Goal: Find contact information: Find contact information

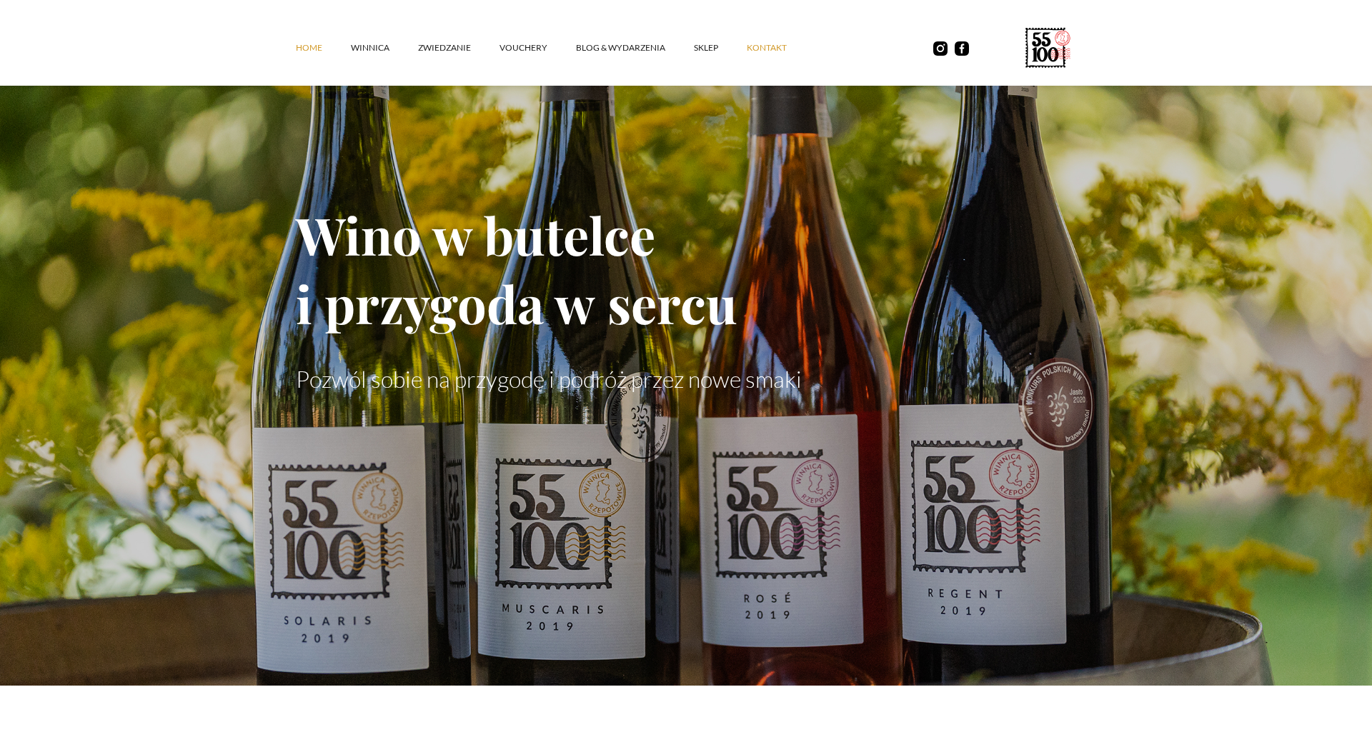
click at [759, 46] on link "kontakt" at bounding box center [780, 47] width 69 height 43
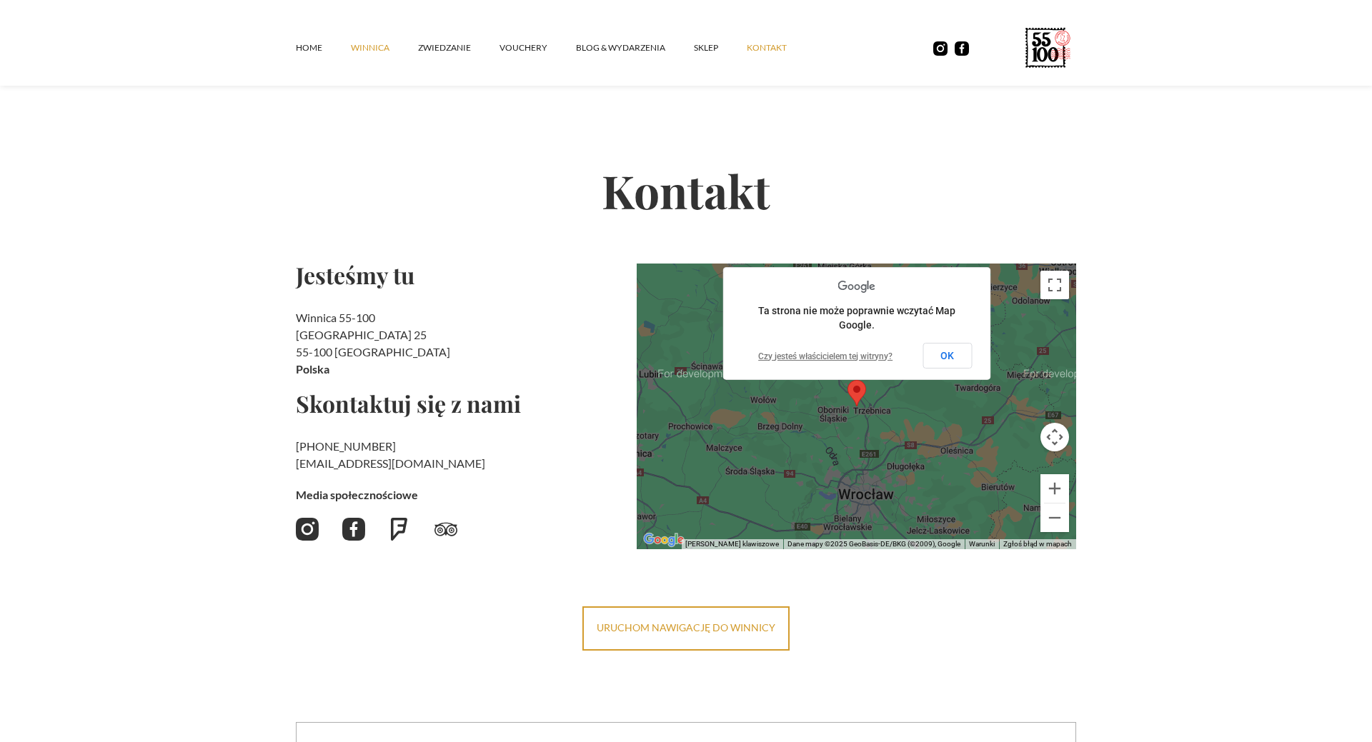
click at [371, 46] on link "winnica" at bounding box center [384, 47] width 67 height 43
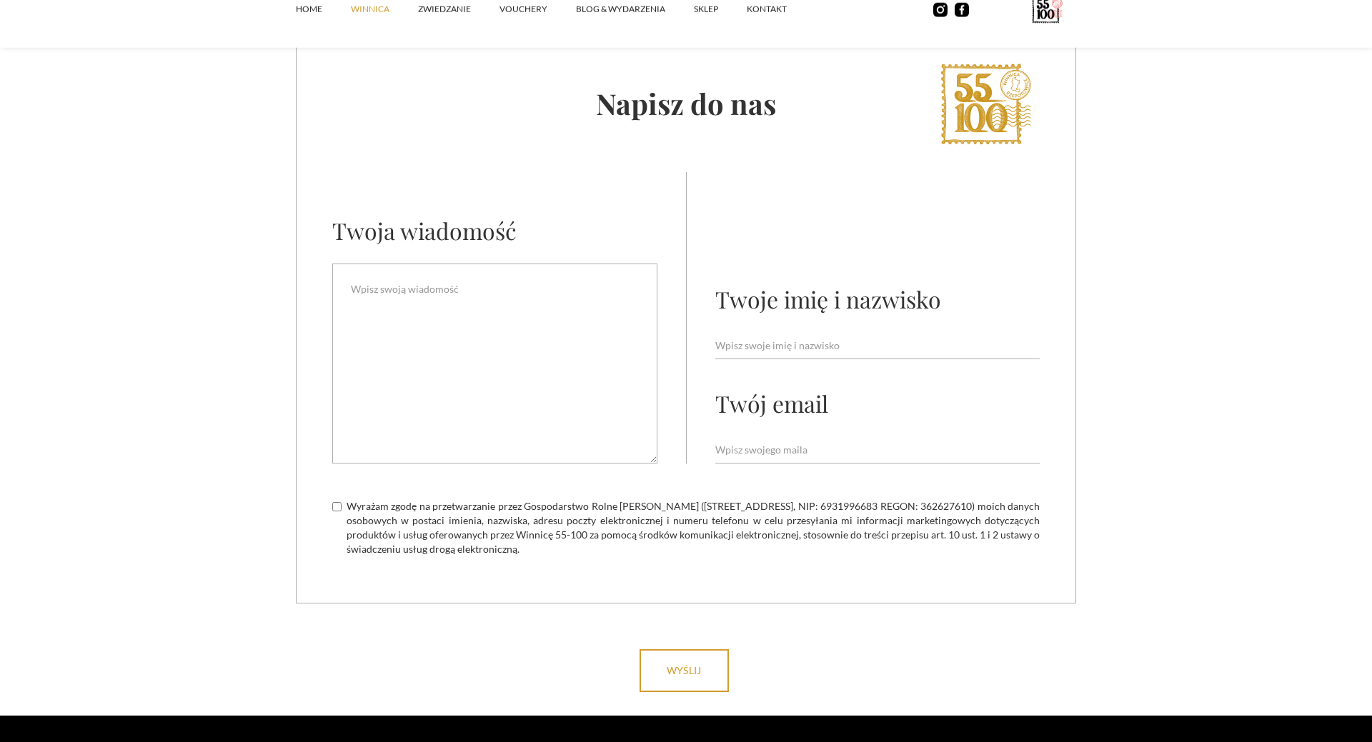
scroll to position [5610, 0]
